Goal: Transaction & Acquisition: Book appointment/travel/reservation

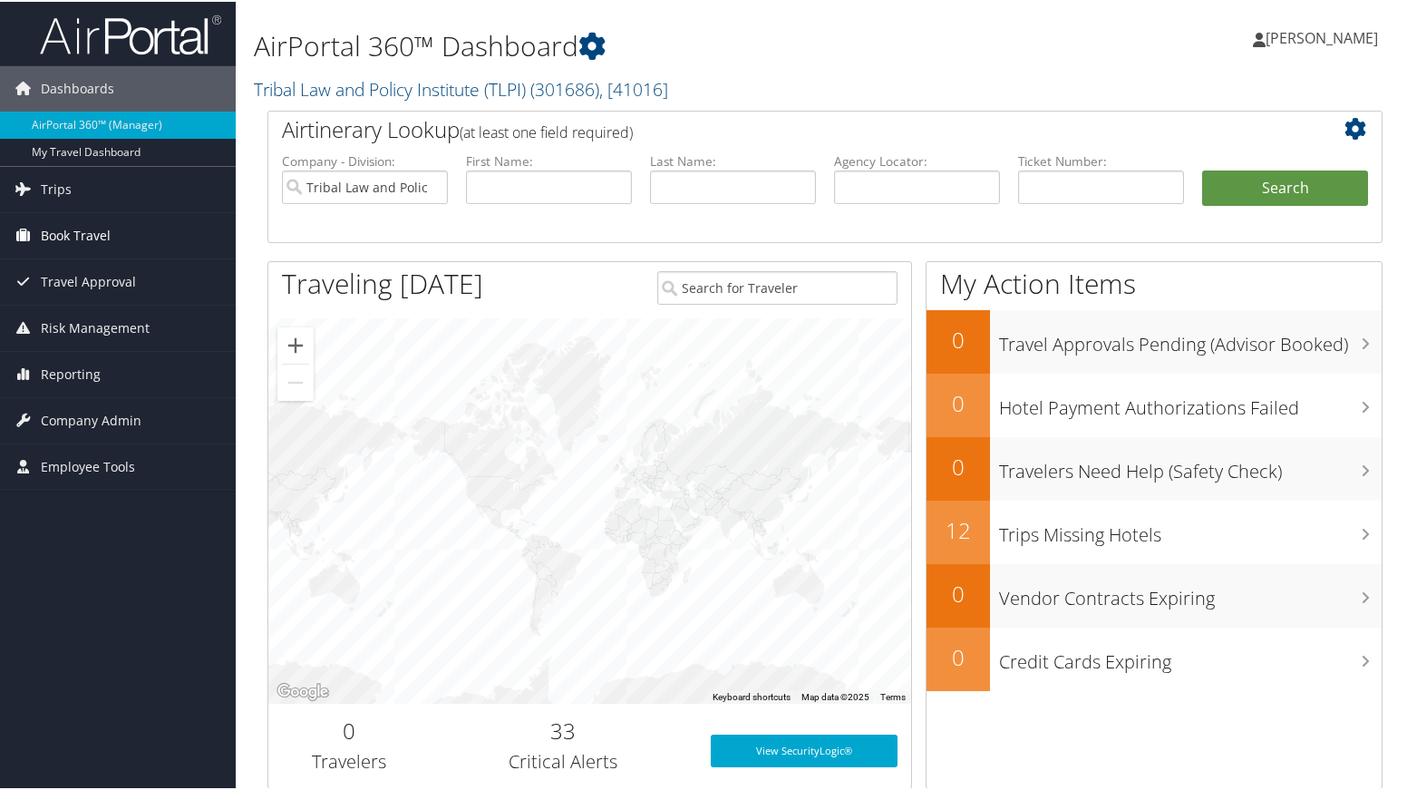
click at [78, 235] on span "Book Travel" at bounding box center [76, 233] width 70 height 45
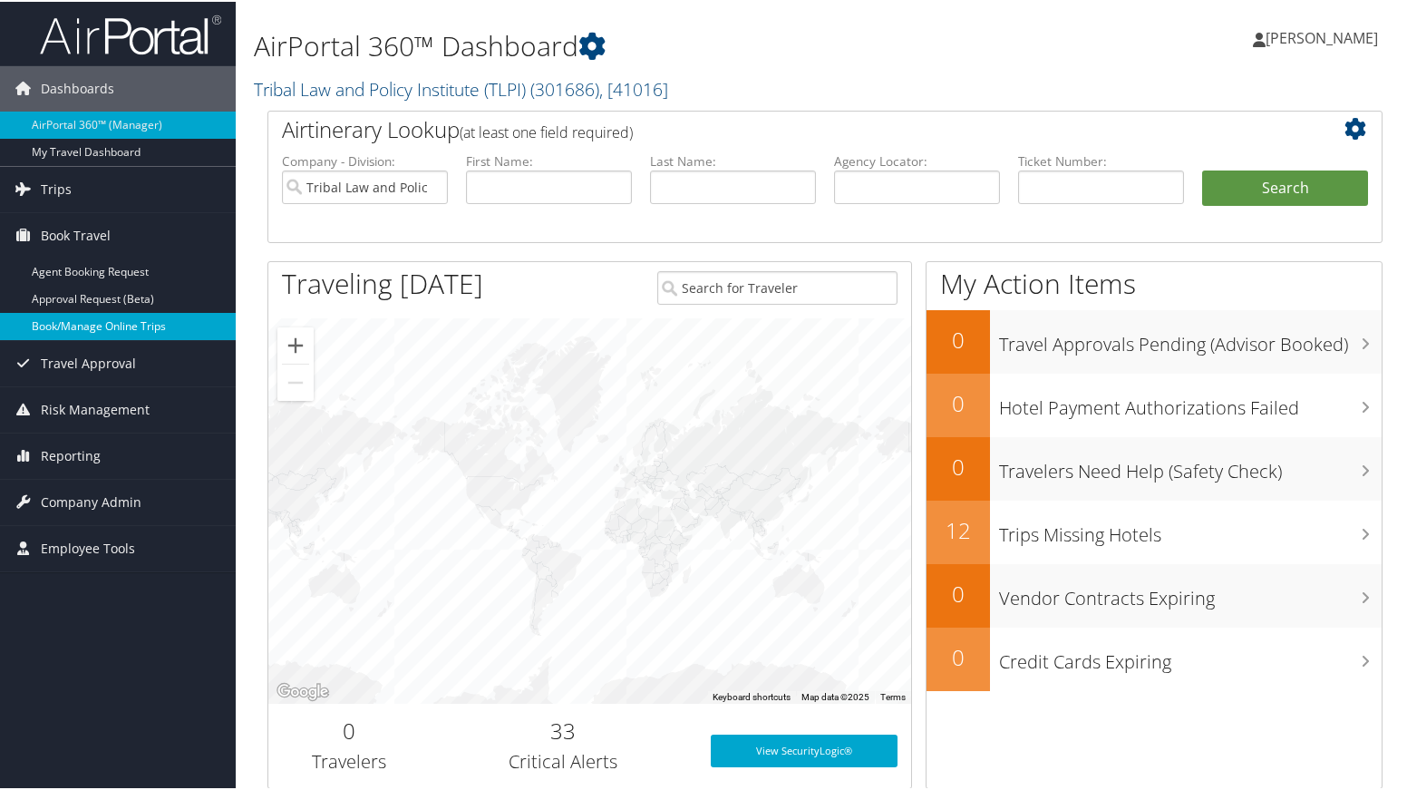
click at [125, 320] on link "Book/Manage Online Trips" at bounding box center [118, 324] width 236 height 27
